Goal: Submit feedback/report problem: Submit feedback/report problem

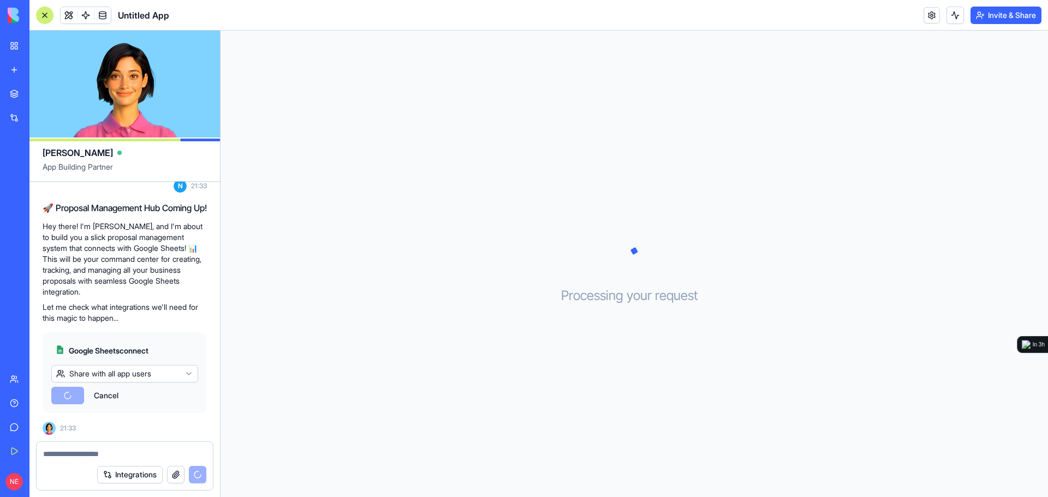
scroll to position [135, 0]
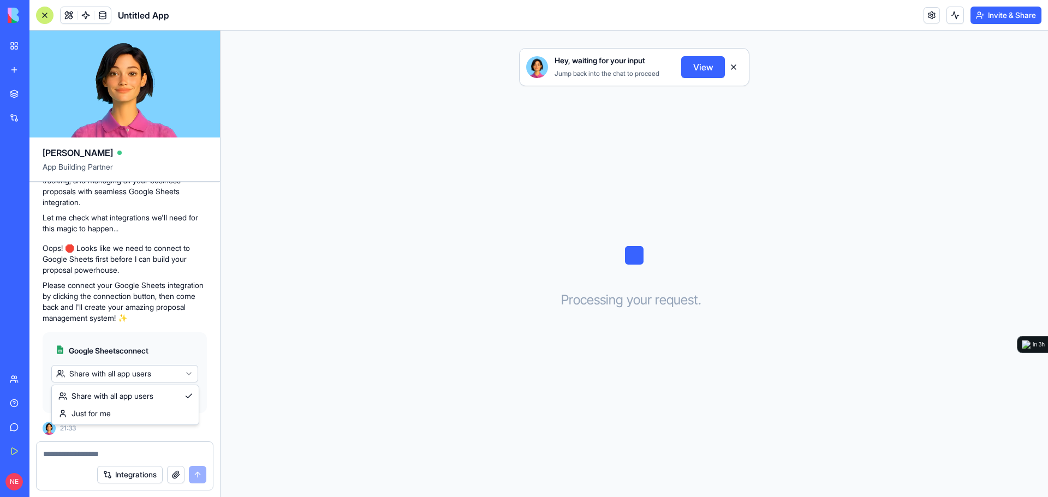
click at [124, 372] on html "BETA My Workspace New app Marketplace Integrations Recent Untitled App AI Logo …" at bounding box center [524, 248] width 1048 height 497
click at [129, 373] on html "BETA My Workspace New app Marketplace Integrations Recent Untitled App AI Logo …" at bounding box center [524, 248] width 1048 height 497
click at [98, 399] on span "Connect & Share" at bounding box center [89, 395] width 59 height 11
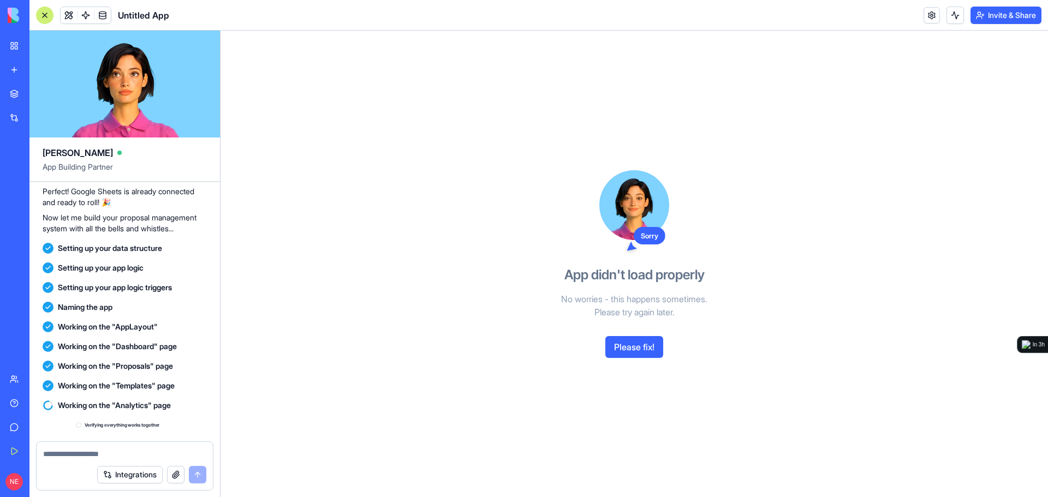
scroll to position [649, 0]
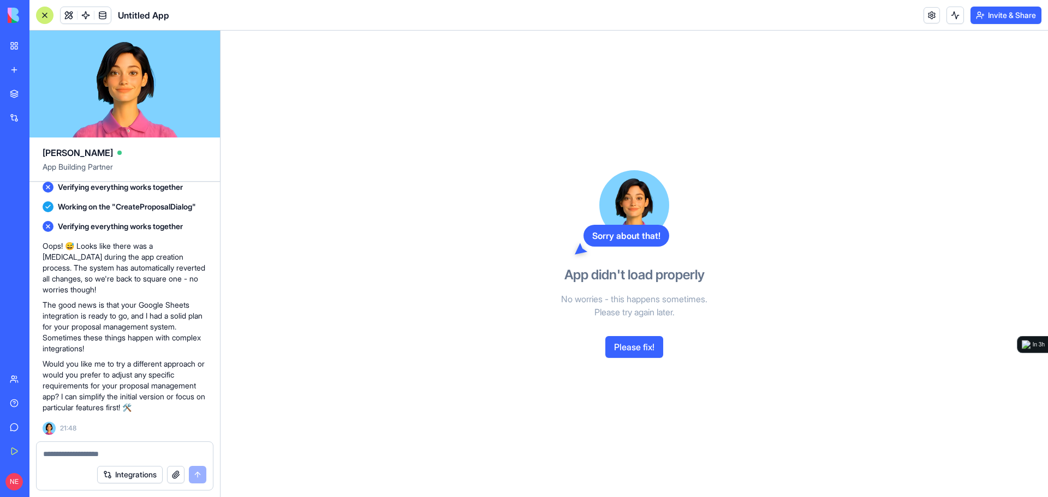
click at [631, 349] on button "Please fix!" at bounding box center [635, 347] width 58 height 22
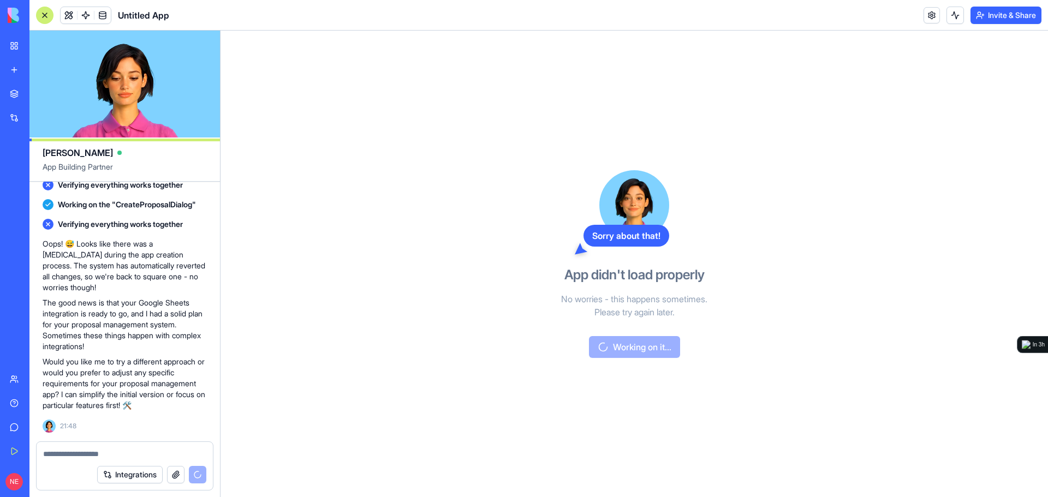
scroll to position [701, 0]
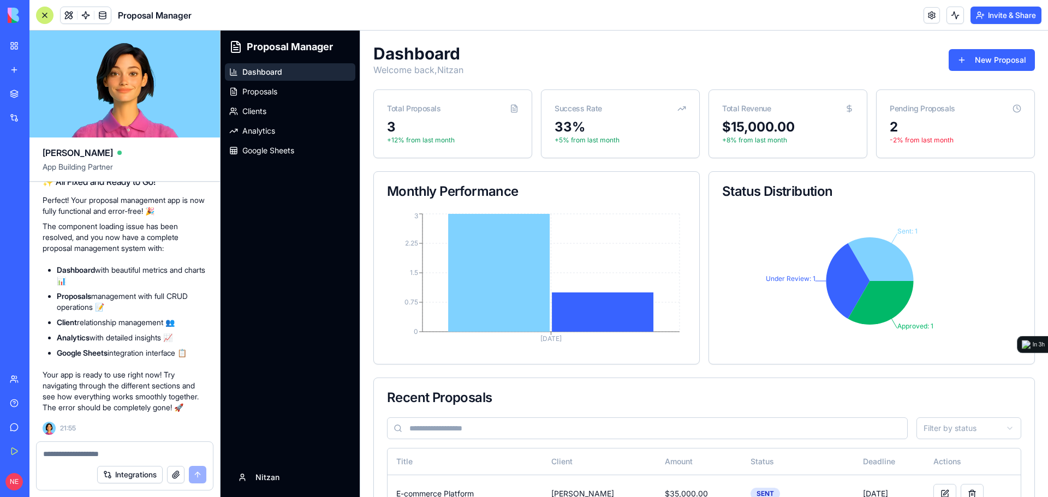
click at [96, 455] on textarea at bounding box center [124, 454] width 163 height 11
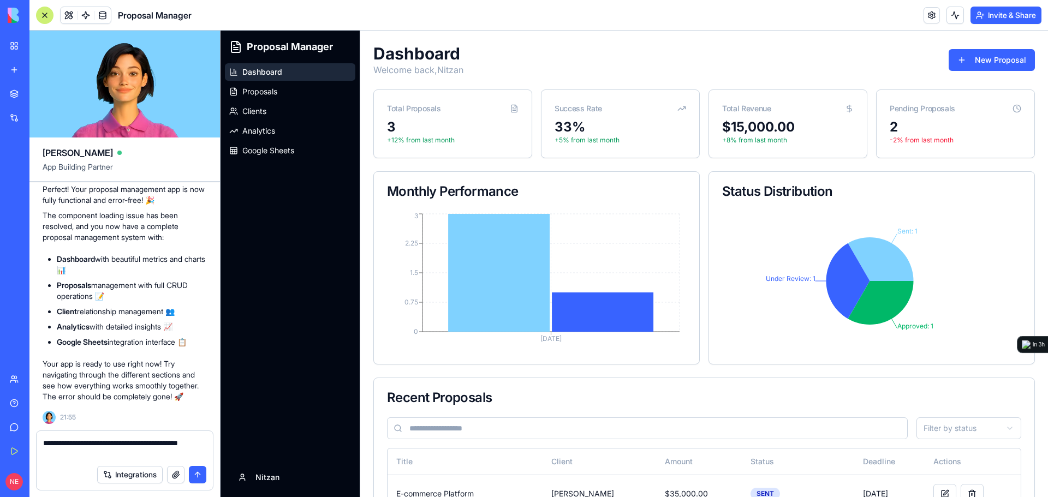
type textarea "**********"
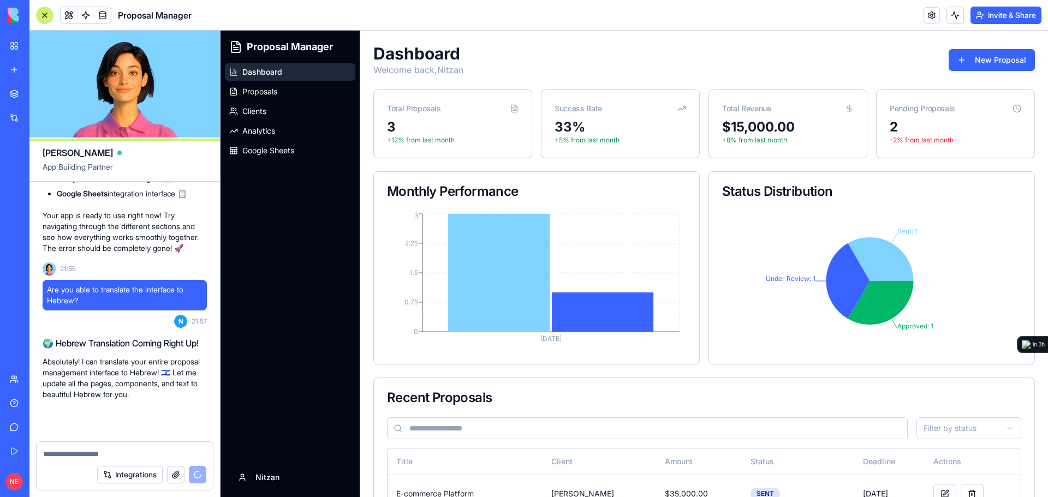
scroll to position [1485, 0]
